Goal: Task Accomplishment & Management: Use online tool/utility

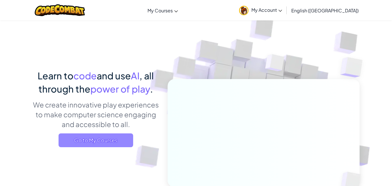
click at [89, 139] on span "Go to My Courses" at bounding box center [96, 140] width 75 height 14
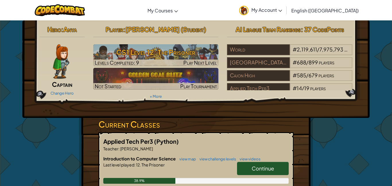
click at [249, 165] on link "Continue" at bounding box center [263, 167] width 52 height 13
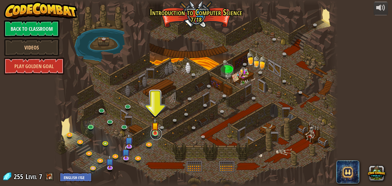
click at [158, 133] on link at bounding box center [155, 133] width 11 height 11
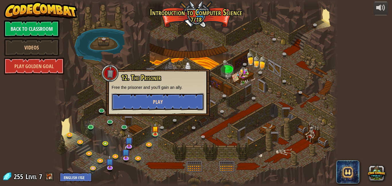
click at [179, 101] on button "Play" at bounding box center [158, 101] width 92 height 17
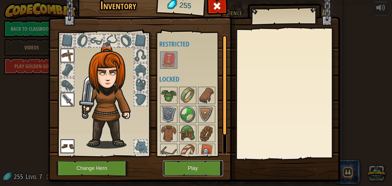
click at [197, 167] on button "Play" at bounding box center [193, 168] width 60 height 16
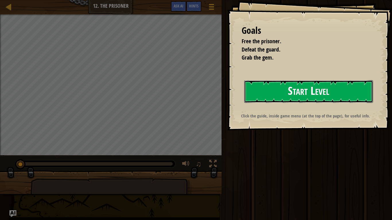
click at [304, 87] on button "Start Level" at bounding box center [308, 91] width 129 height 23
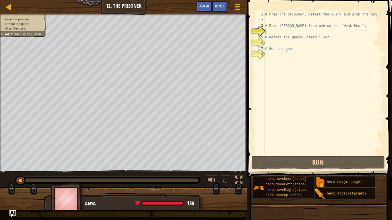
scroll to position [3, 0]
type textarea "he"
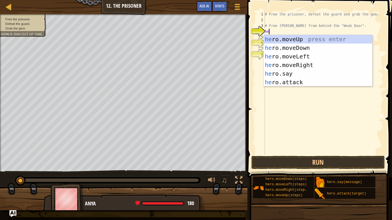
scroll to position [3, 0]
click at [312, 64] on div "he ro.moveUp press enter he ro.moveDown press enter he ro.moveLeft press enter …" at bounding box center [318, 69] width 108 height 69
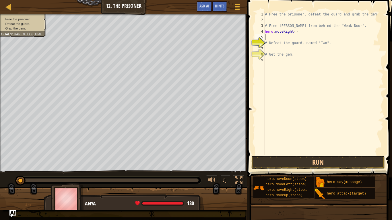
scroll to position [3, 0]
click at [295, 33] on div "# Free the prisoner, defeat the guard and grab the gem. # Free [PERSON_NAME] fr…" at bounding box center [324, 88] width 120 height 155
type textarea "hero.moveRight(4)"
click at [284, 38] on div "# Free the prisoner, defeat the guard and grab the gem. # Free [PERSON_NAME] fr…" at bounding box center [324, 88] width 120 height 155
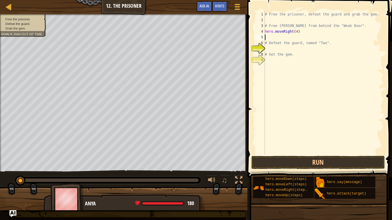
scroll to position [3, 0]
click at [371, 158] on button "Run" at bounding box center [318, 162] width 134 height 13
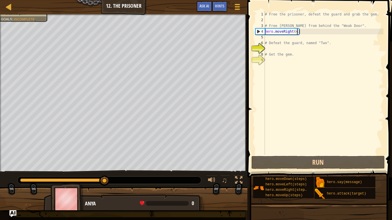
click at [296, 31] on div "# Free the prisoner, defeat the guard and grab the gem. # Free [PERSON_NAME] fr…" at bounding box center [324, 88] width 120 height 155
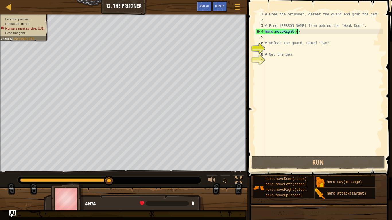
type textarea "hero.moveRight()"
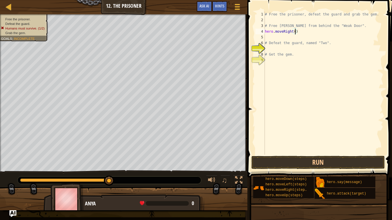
click at [295, 37] on div "# Free the prisoner, defeat the guard and grab the gem. # Free [PERSON_NAME] fr…" at bounding box center [324, 88] width 120 height 155
type textarea "h"
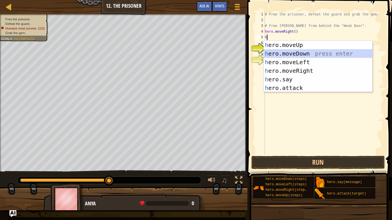
click at [293, 52] on div "h ero.moveUp press enter h ero.moveDown press enter h ero.moveLeft press enter …" at bounding box center [318, 75] width 108 height 69
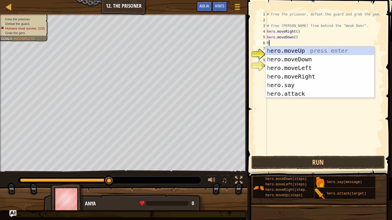
scroll to position [3, 0]
click at [314, 92] on div "he ro.moveUp press enter he ro.moveDown press enter he ro.moveLeft press enter …" at bounding box center [320, 80] width 108 height 69
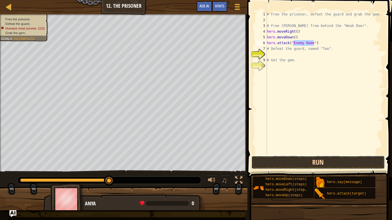
click at [316, 164] on button "Run" at bounding box center [318, 162] width 134 height 13
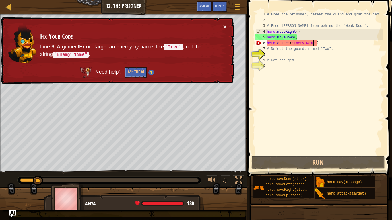
click at [224, 27] on button "×" at bounding box center [224, 27] width 3 height 6
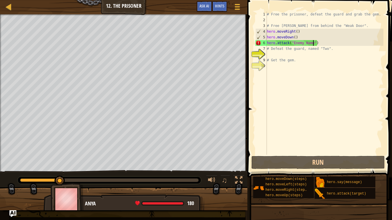
type textarea "hero.attack("Enemy Nam")"
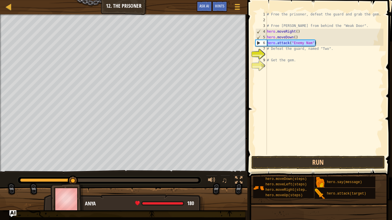
drag, startPoint x: 317, startPoint y: 42, endPoint x: 252, endPoint y: 40, distance: 64.6
click at [252, 40] on div "hero.attack("Enemy Nam") 1 2 3 4 5 6 7 8 9 10 # Free the prisoner, defeat the g…" at bounding box center [318, 100] width 146 height 194
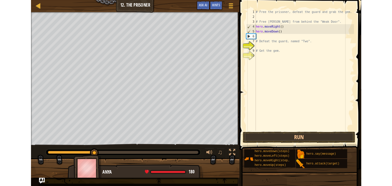
scroll to position [3, 0]
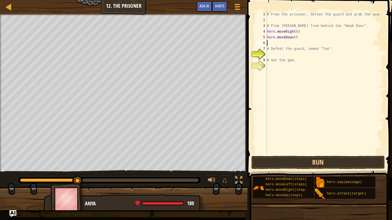
type textarea "h"
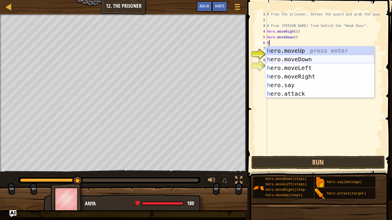
click at [292, 58] on div "h ero.moveUp press enter h ero.moveDown press enter h ero.moveLeft press enter …" at bounding box center [320, 80] width 108 height 69
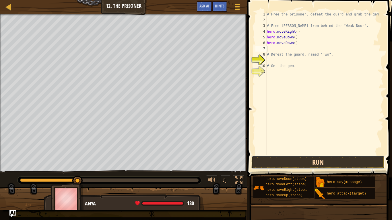
click at [305, 162] on button "Run" at bounding box center [318, 162] width 134 height 13
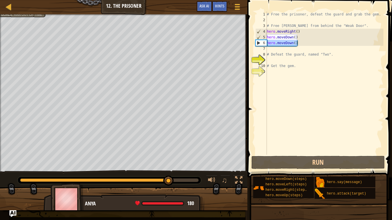
drag, startPoint x: 300, startPoint y: 43, endPoint x: 251, endPoint y: 42, distance: 48.8
click at [251, 42] on div "1 2 3 4 5 6 7 8 9 10 11 # Free the prisoner, defeat the guard and grab the gem.…" at bounding box center [318, 100] width 146 height 194
type textarea "hero.moveDown()"
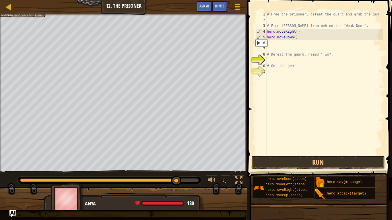
type textarea "hero.moveDown()"
